Goal: Transaction & Acquisition: Book appointment/travel/reservation

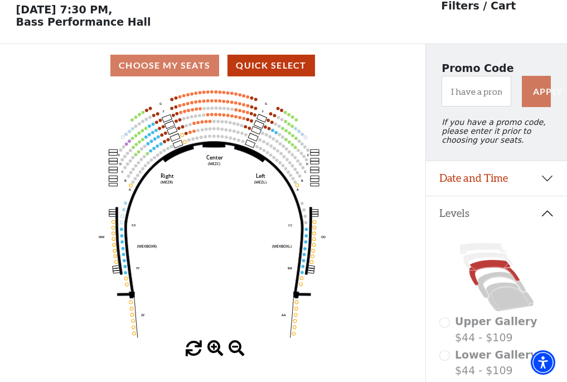
scroll to position [52, 0]
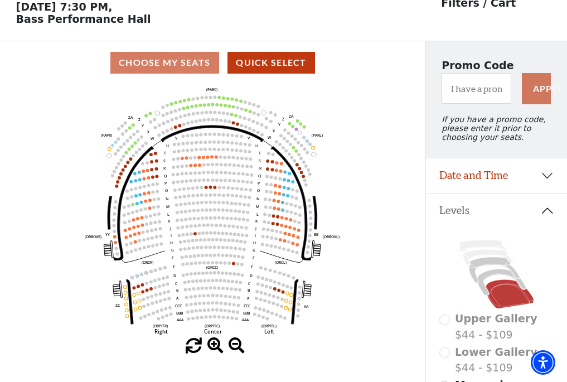
scroll to position [52, 0]
